Goal: Task Accomplishment & Management: Manage account settings

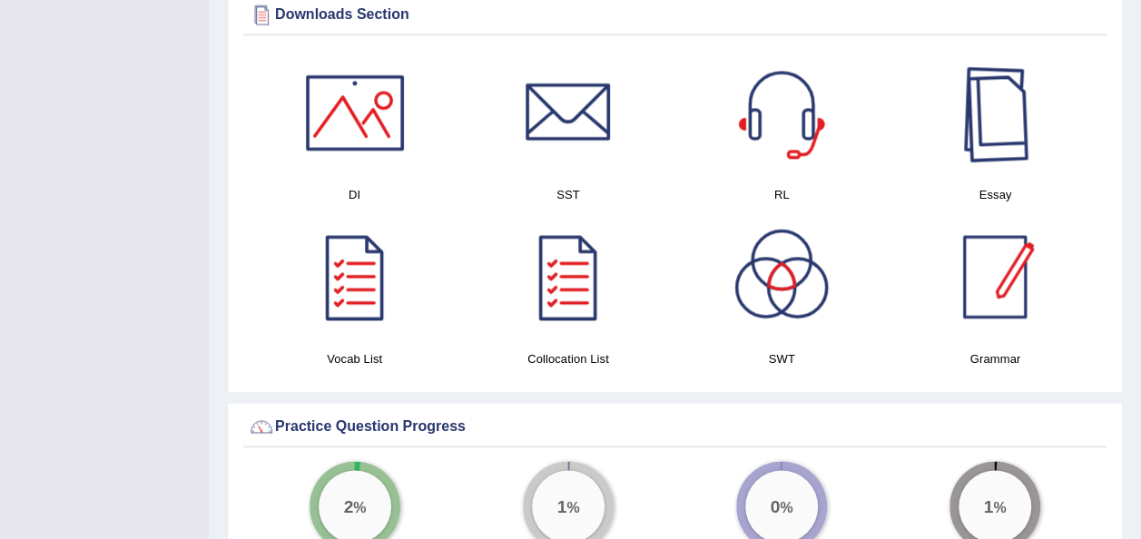
scroll to position [1043, 0]
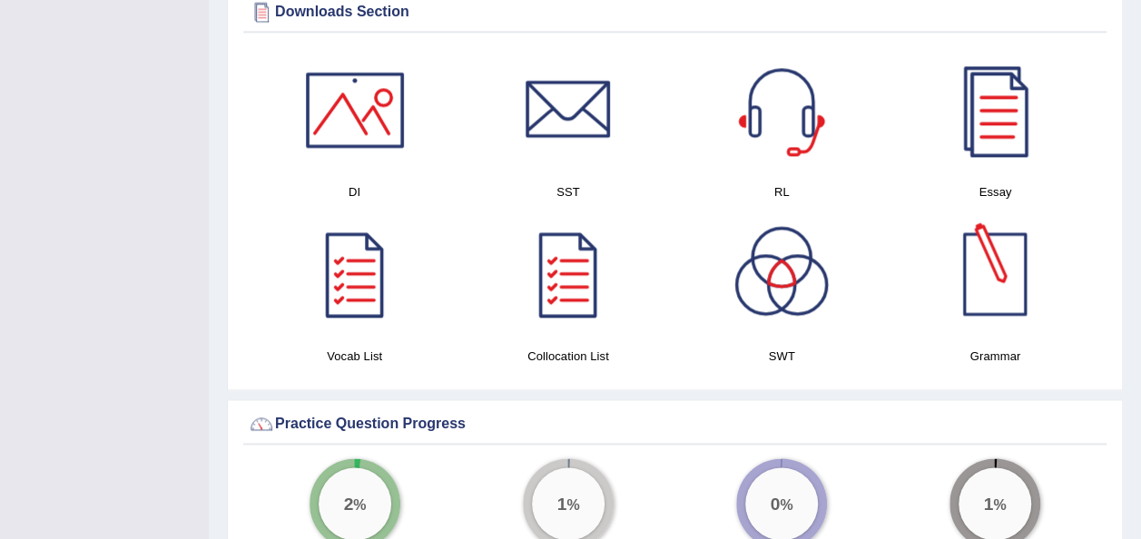
click at [1029, 316] on div at bounding box center [994, 274] width 127 height 127
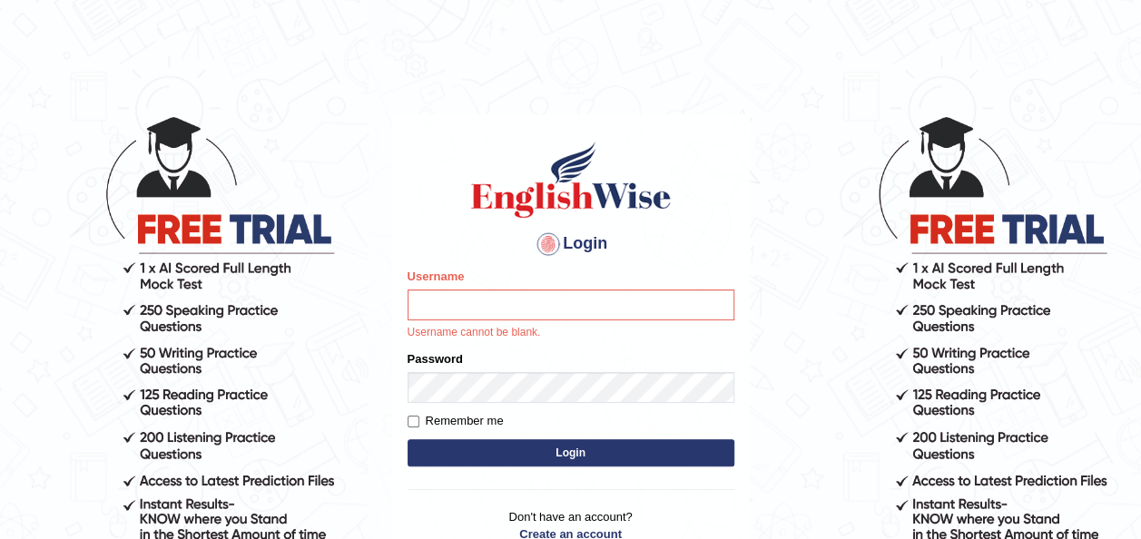
type input "Talentededucation"
click at [486, 468] on form "Please fix the following errors: Username Talentededucation Username cannot be …" at bounding box center [570, 369] width 327 height 203
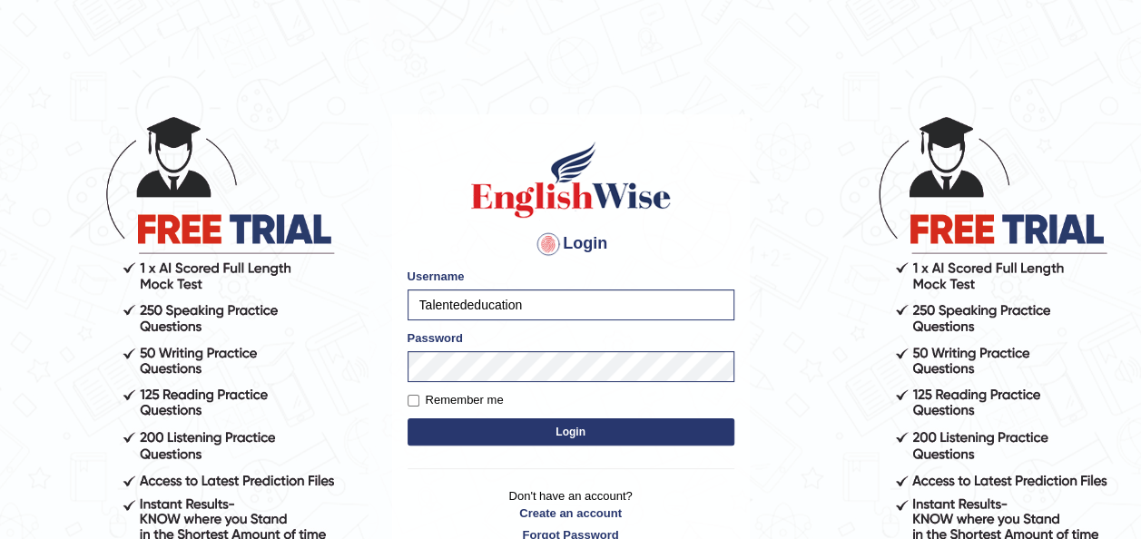
click at [486, 449] on form "Please fix the following errors: Username Talentededucation Password Remember m…" at bounding box center [570, 359] width 327 height 182
click at [479, 445] on button "Login" at bounding box center [570, 431] width 327 height 27
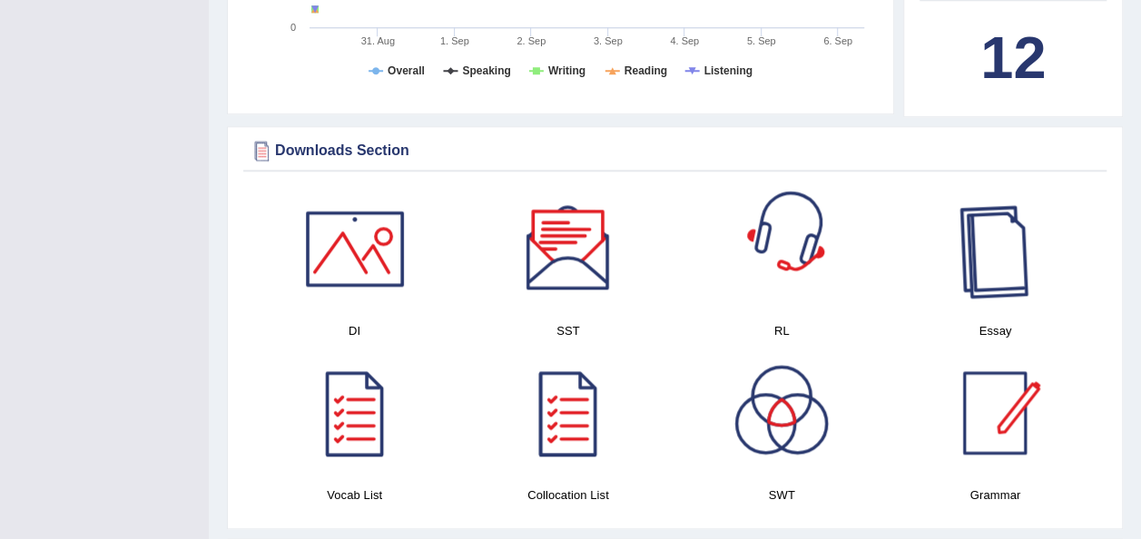
scroll to position [1130, 0]
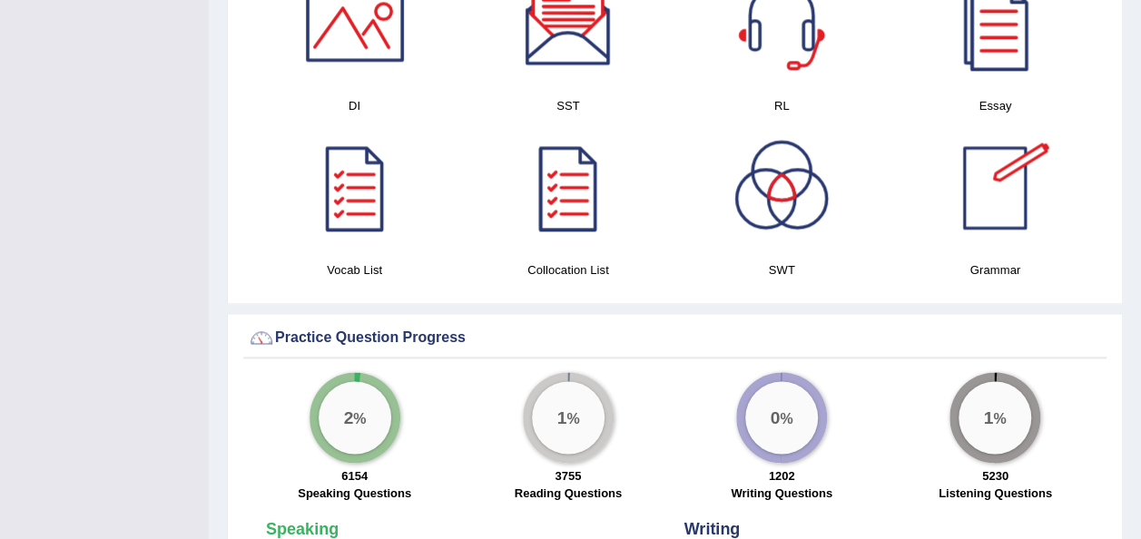
click at [998, 175] on div at bounding box center [994, 187] width 127 height 127
